Goal: Check status: Check status

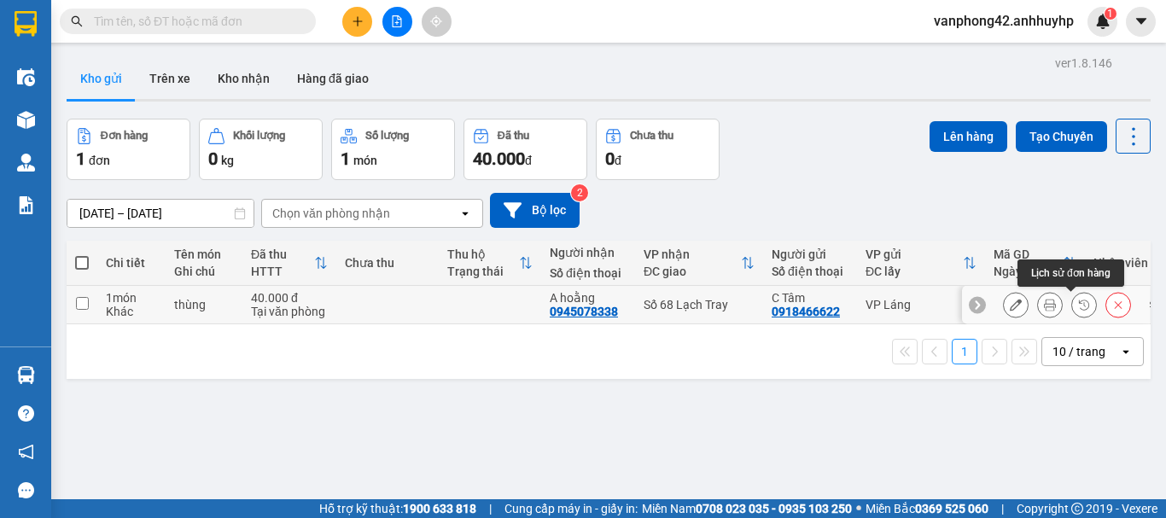
click at [1072, 295] on button at bounding box center [1084, 305] width 24 height 30
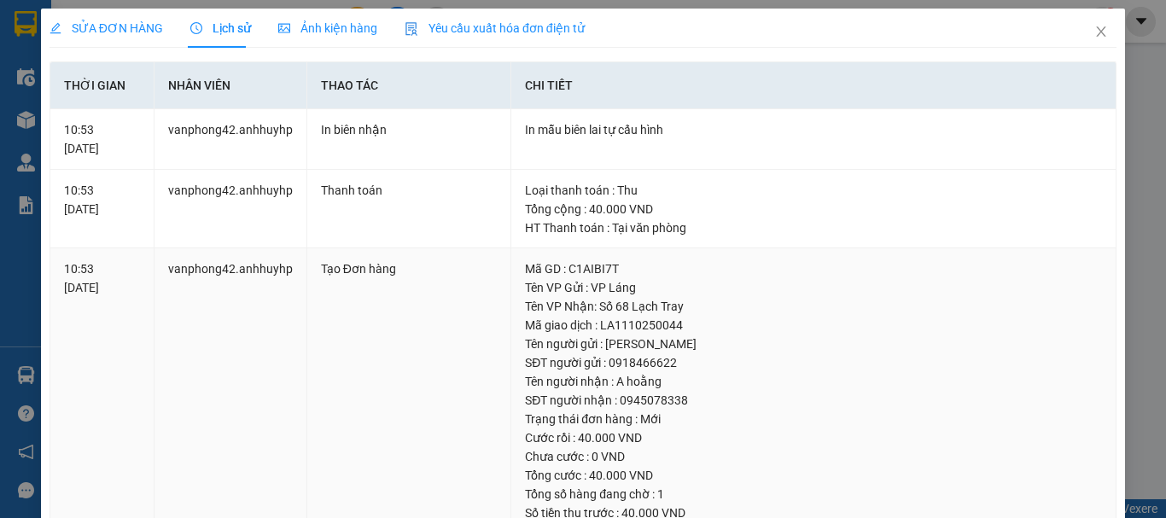
click at [635, 321] on div "Mã giao dịch : LA1110250044" at bounding box center [813, 325] width 577 height 19
copy div "LA1110250044"
click at [1090, 20] on span "Close" at bounding box center [1101, 33] width 48 height 48
